Goal: Check status

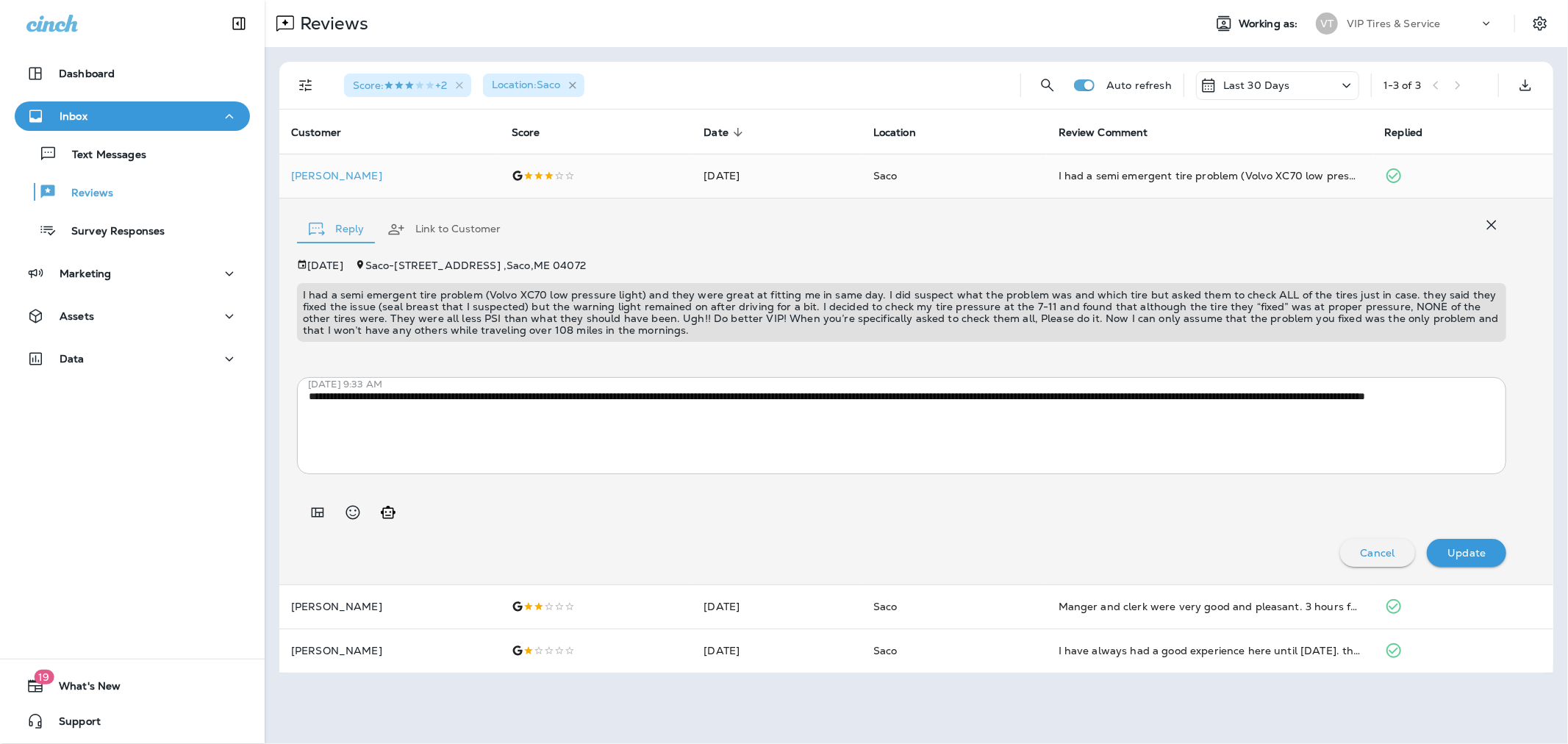
click at [575, 85] on icon "button" at bounding box center [573, 86] width 12 height 12
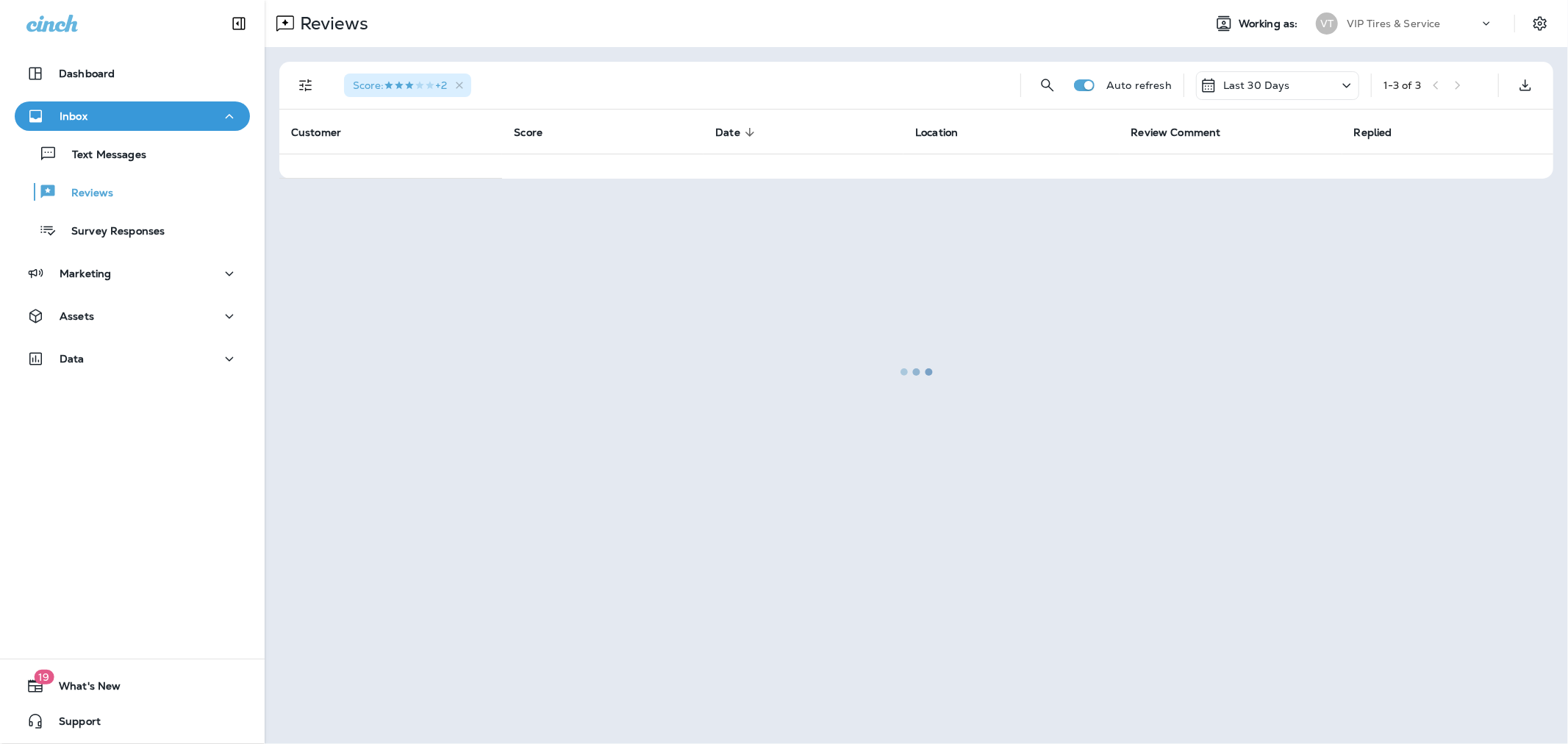
click at [306, 81] on div at bounding box center [916, 372] width 1300 height 741
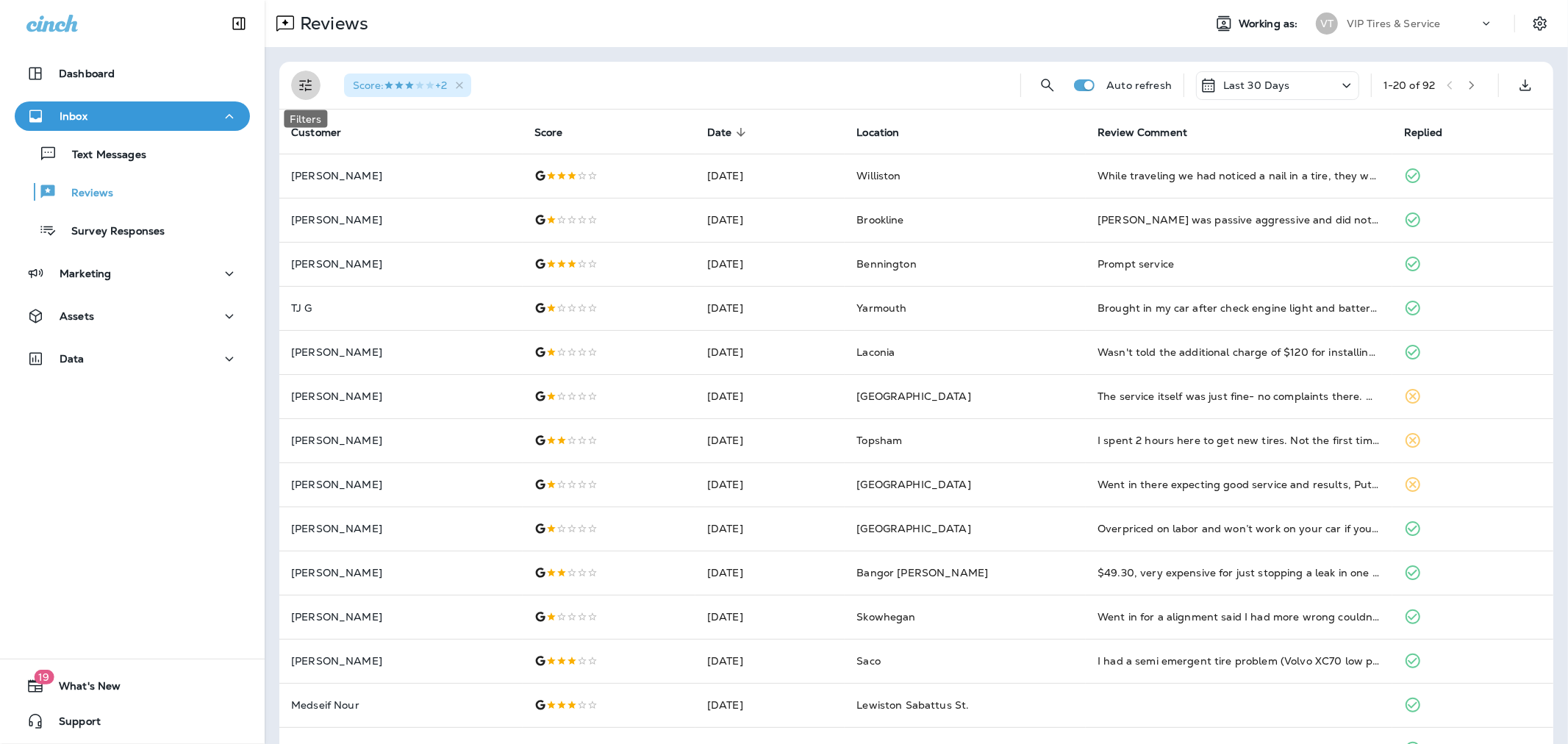
click at [310, 85] on icon "Filters" at bounding box center [305, 86] width 12 height 12
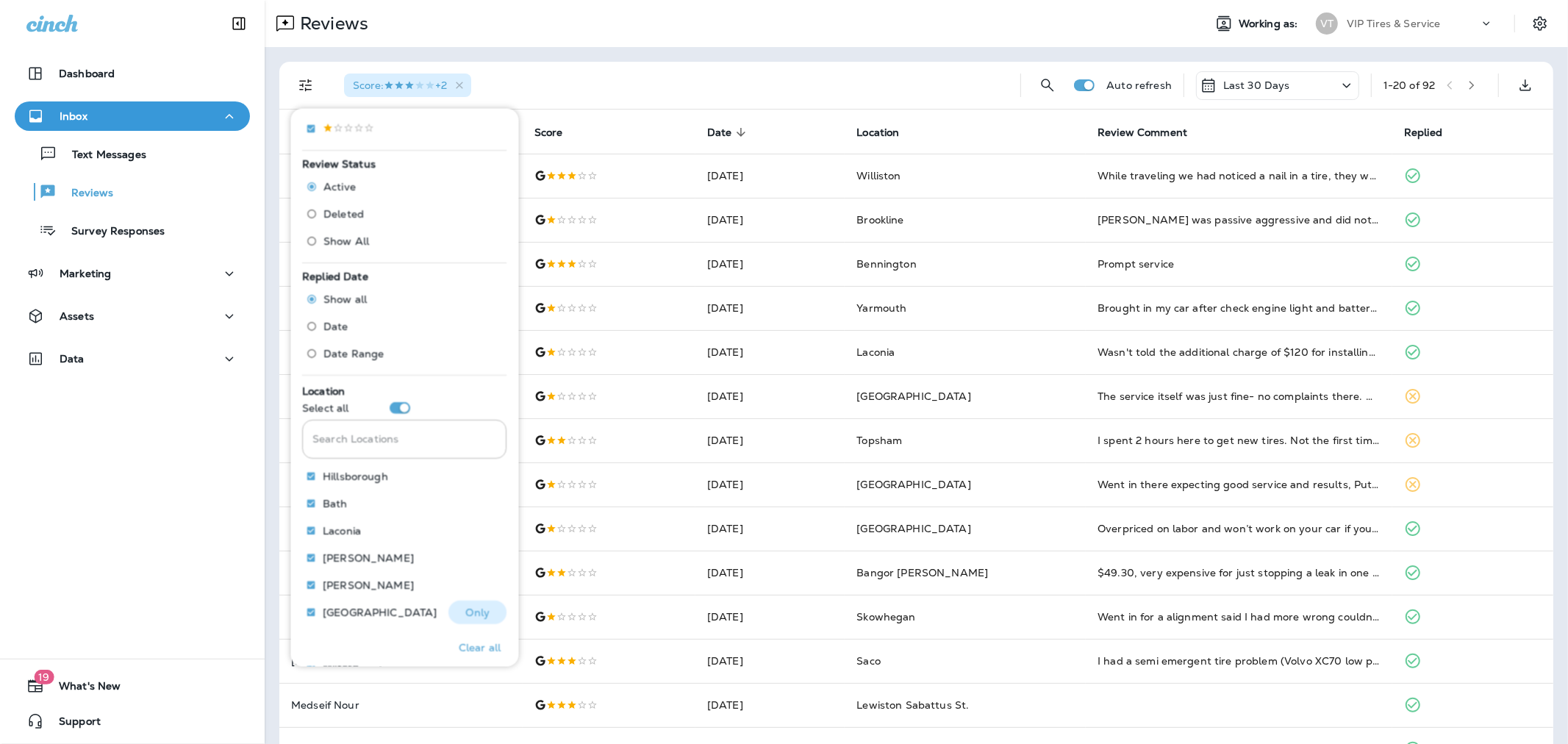
scroll to position [490, 0]
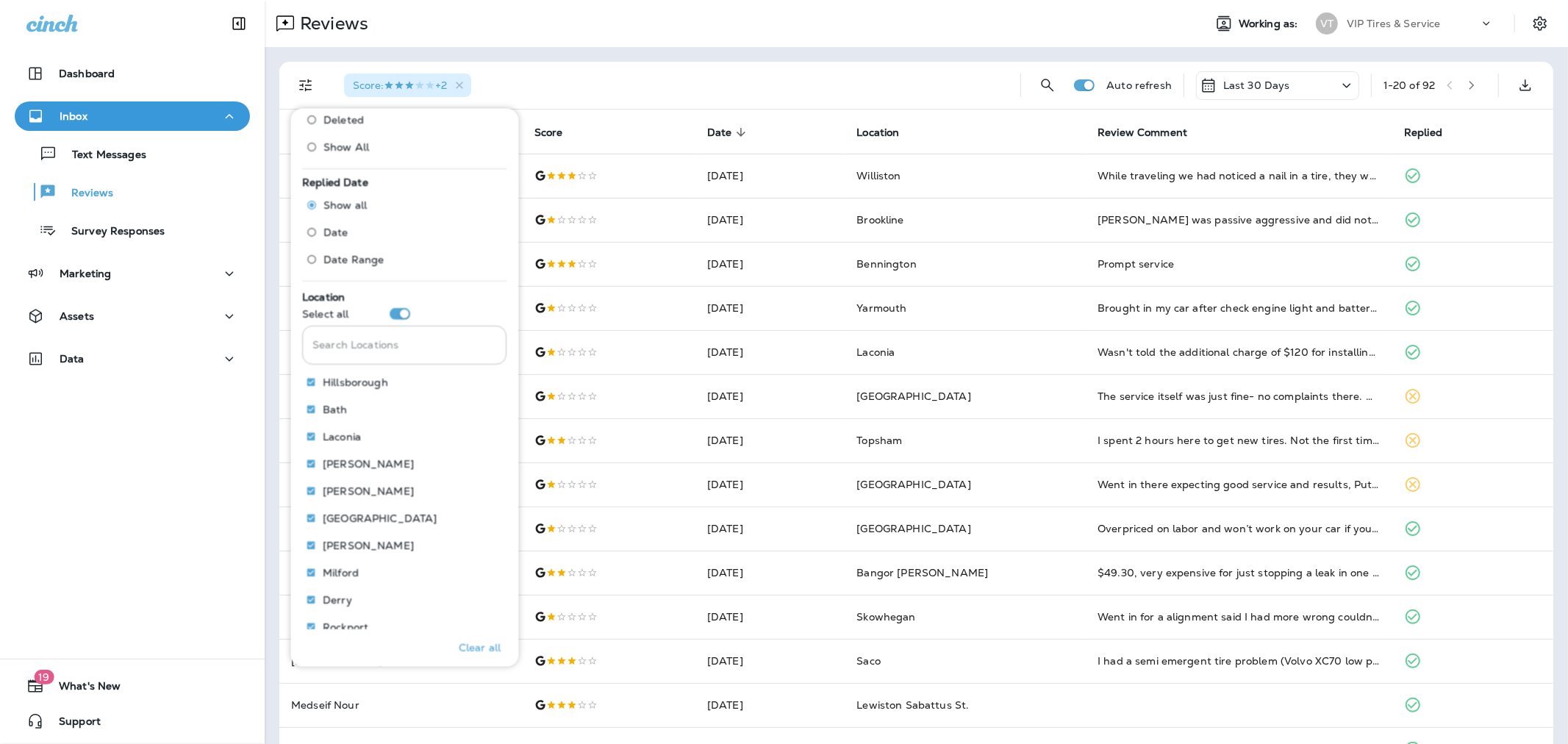
click at [368, 345] on input "Search Locations" at bounding box center [405, 344] width 205 height 39
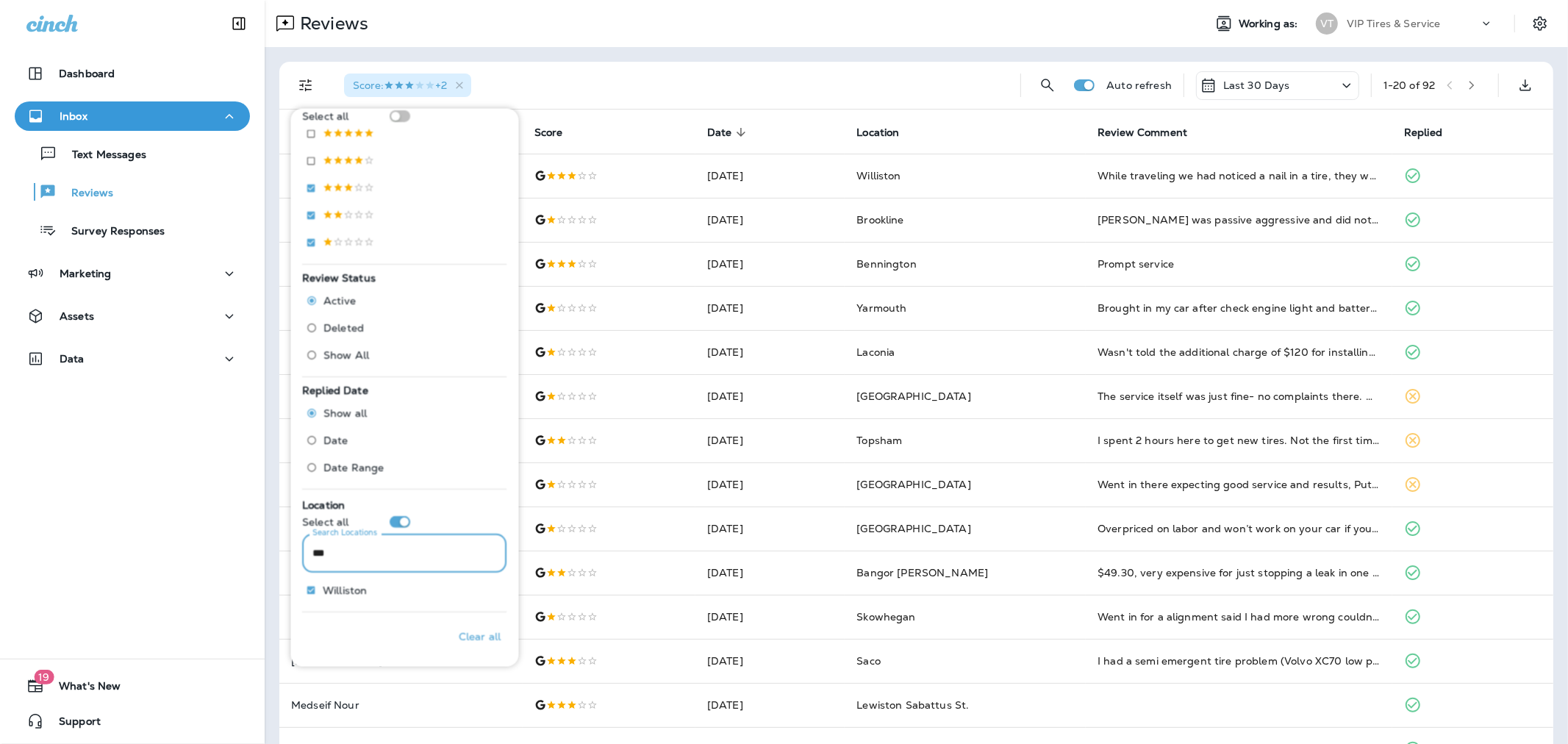
scroll to position [282, 0]
type input "*****"
click at [472, 589] on p "Only" at bounding box center [477, 589] width 24 height 11
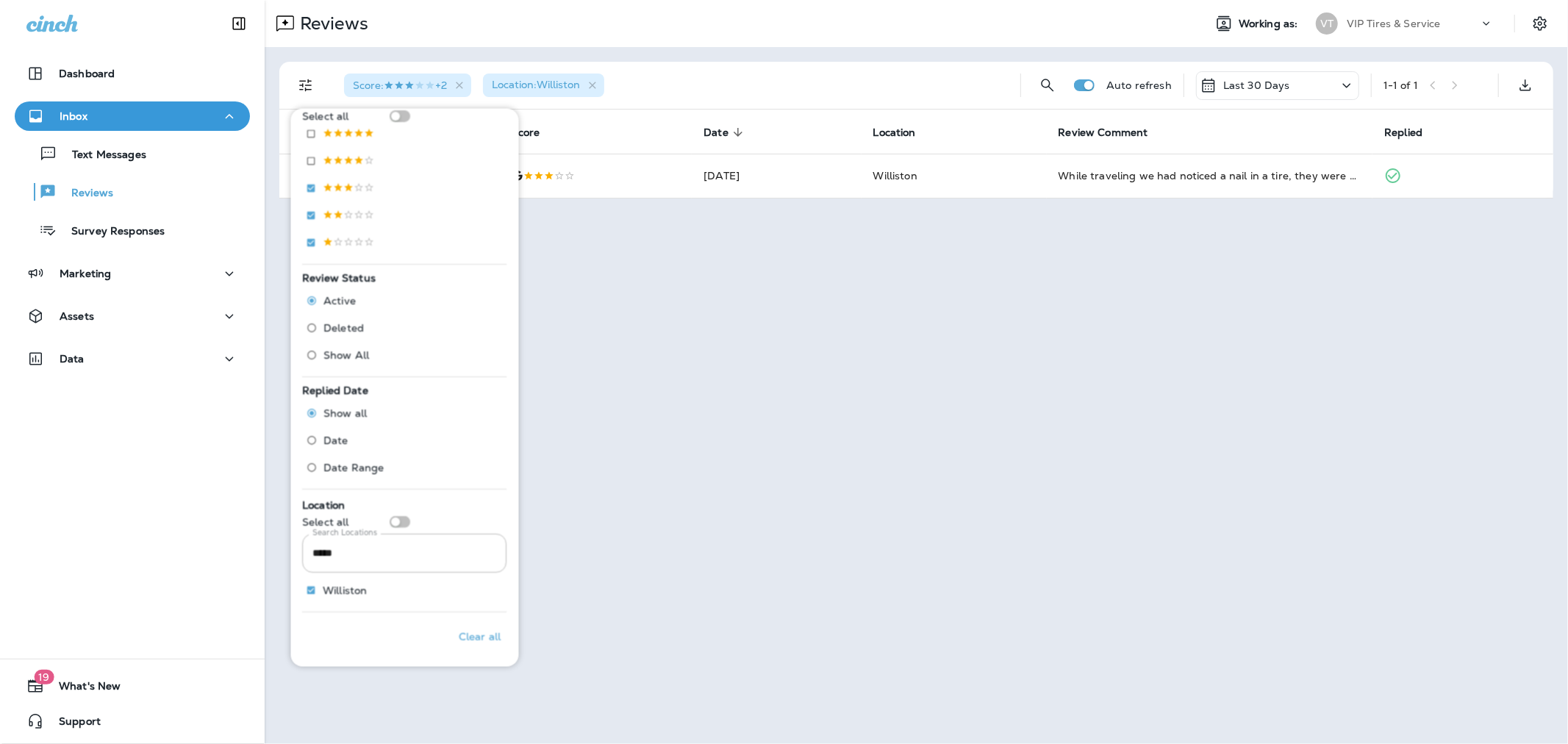
click at [725, 496] on div "Reviews Working as: VT VIP Tires & Service Score : +2 Location : [GEOGRAPHIC_DA…" at bounding box center [916, 372] width 1303 height 744
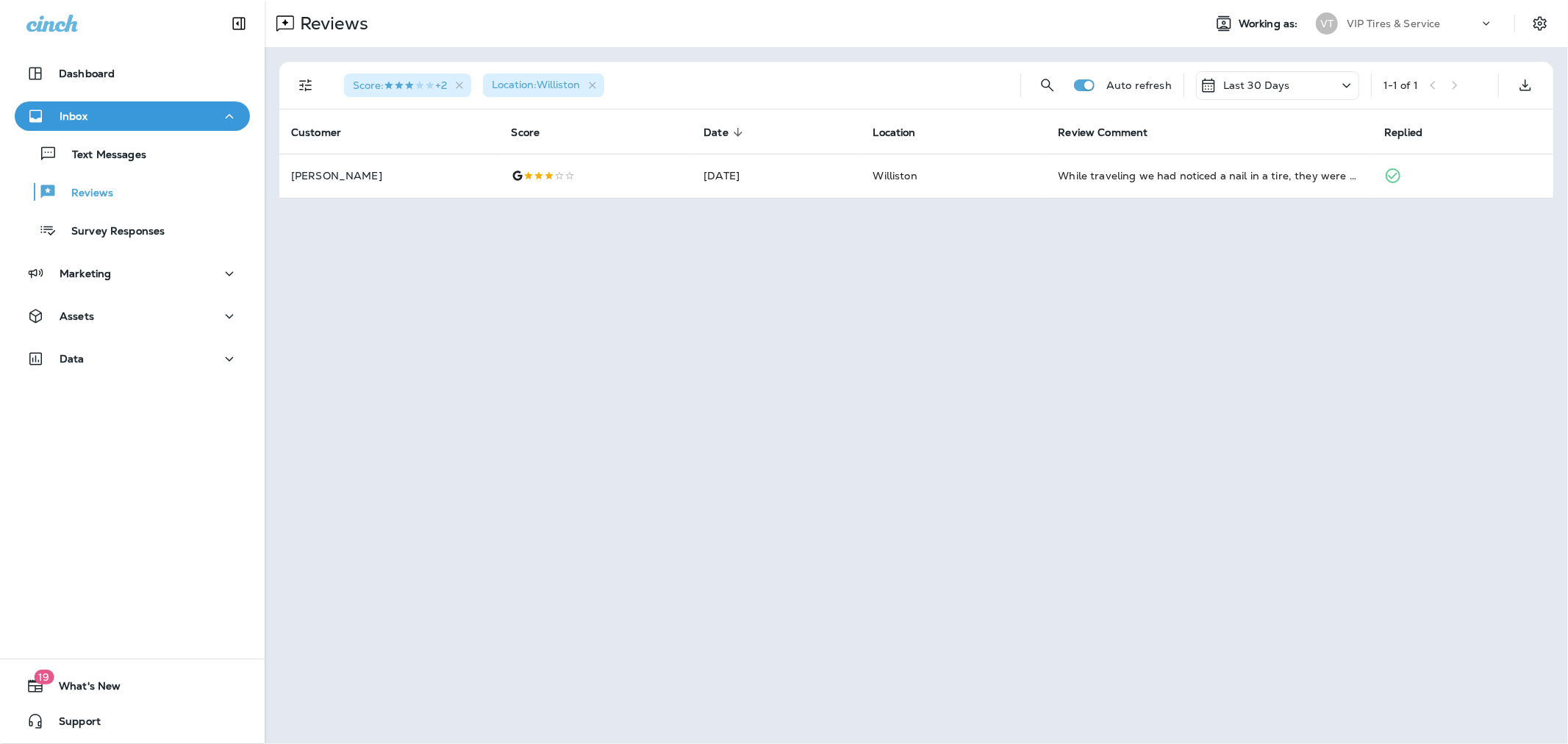
click at [1310, 99] on div "Last 30 Days" at bounding box center [1278, 86] width 164 height 29
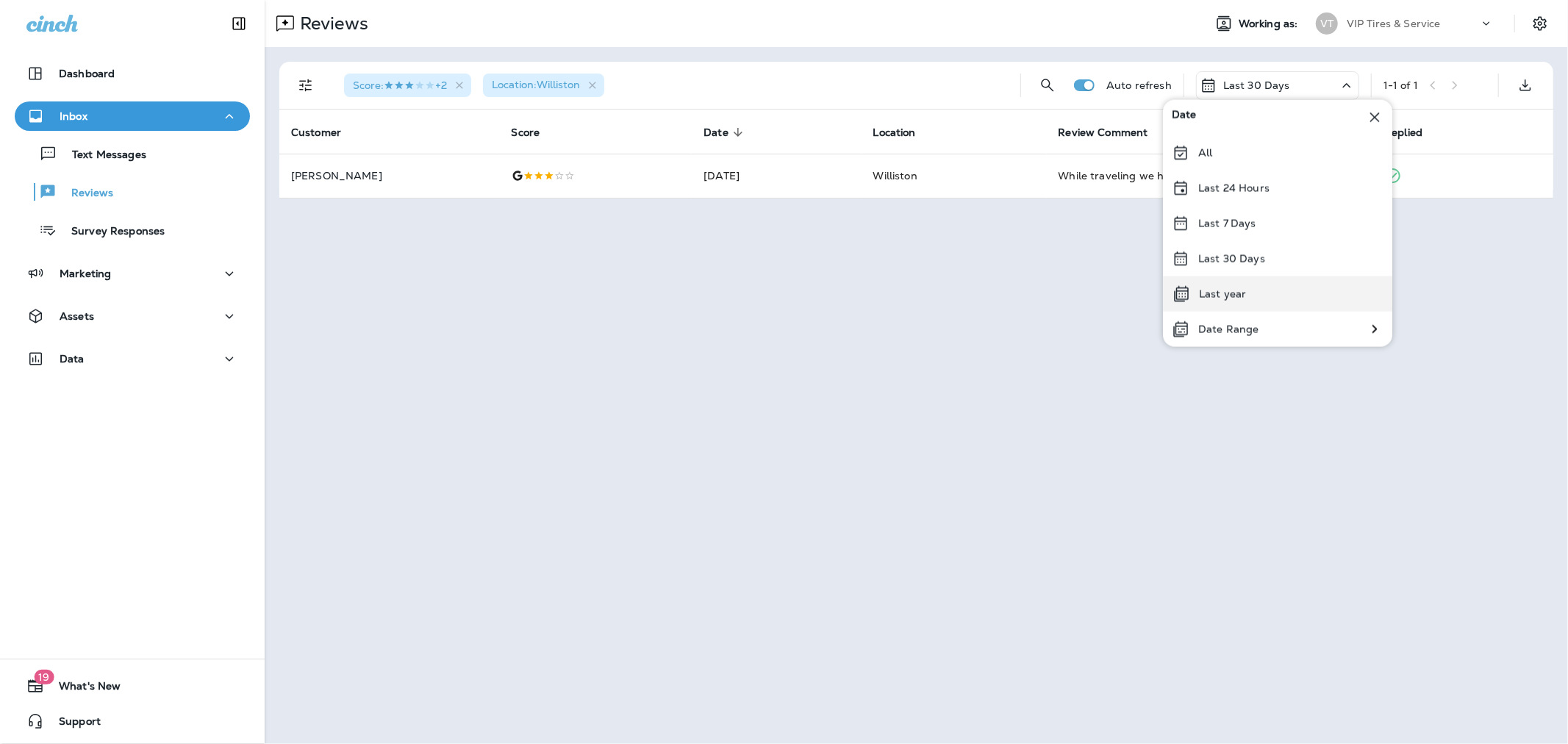
click at [1247, 296] on div "Last year" at bounding box center [1278, 294] width 229 height 35
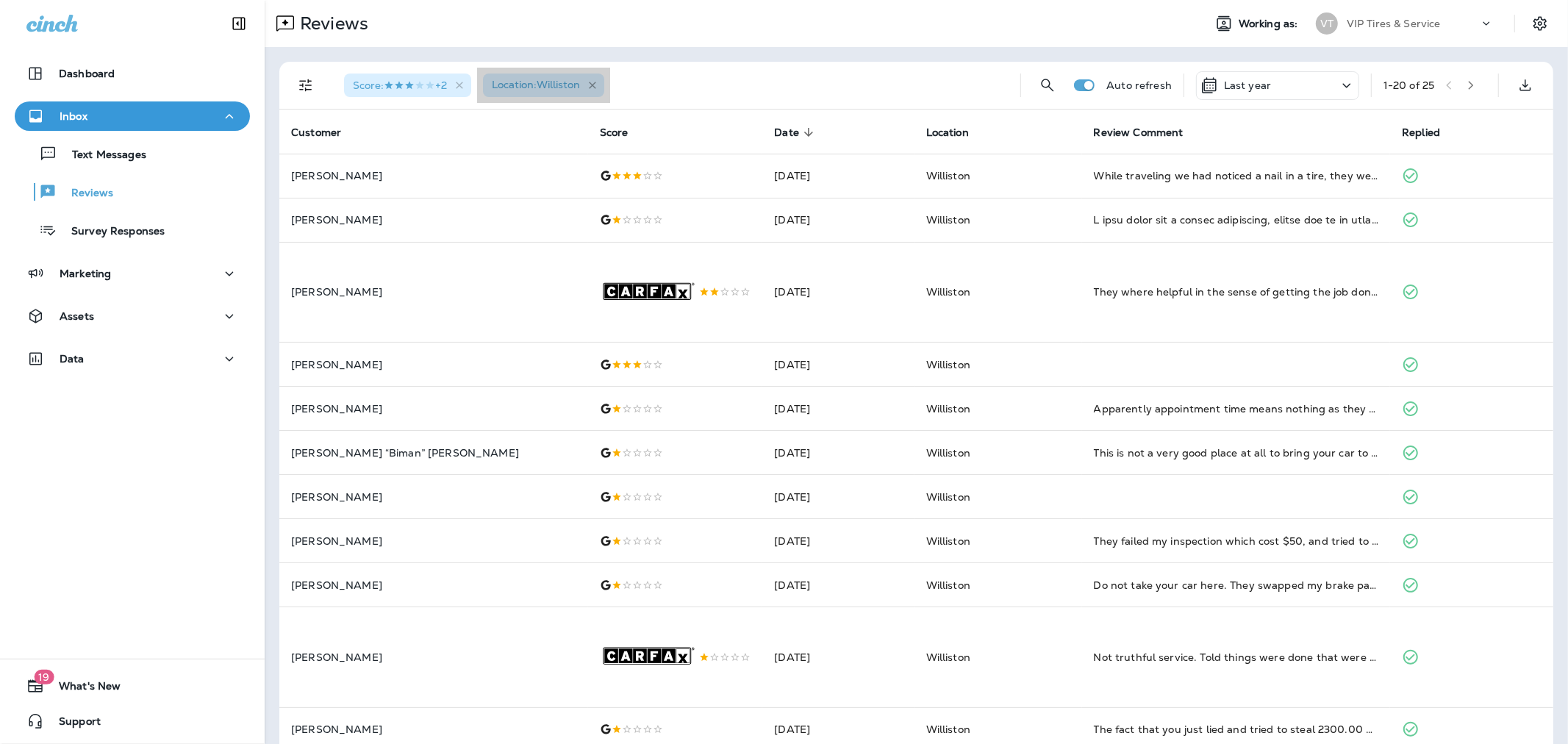
click at [598, 87] on icon "button" at bounding box center [593, 86] width 12 height 12
